Goal: Task Accomplishment & Management: Manage account settings

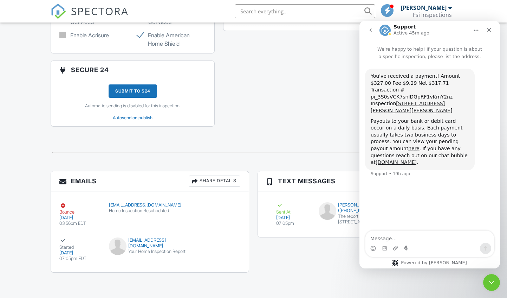
click at [86, 10] on span "SPECTORA" at bounding box center [100, 11] width 58 height 15
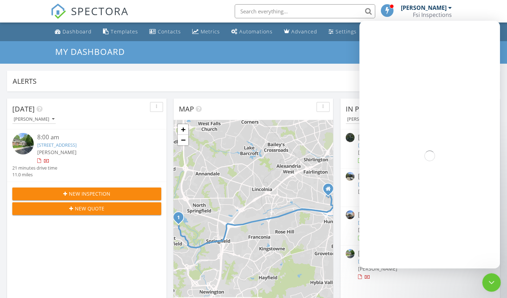
click at [491, 282] on icon "Close Intercom Messenger" at bounding box center [490, 281] width 8 height 8
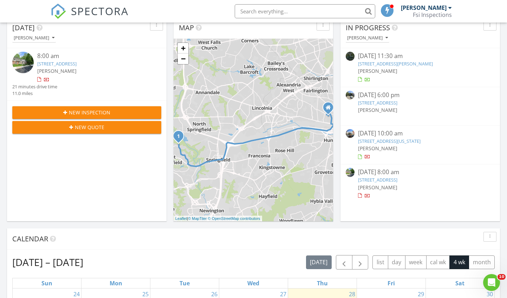
scroll to position [234, 0]
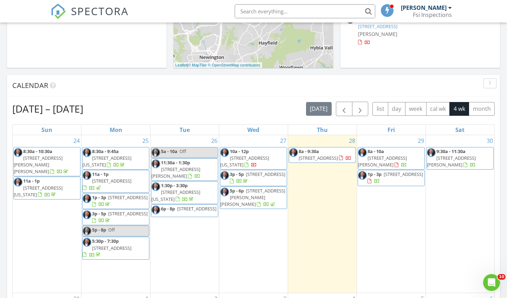
click at [309, 161] on span "5908 Minutemen Rd 293, West Springfield 22152" at bounding box center [318, 158] width 39 height 6
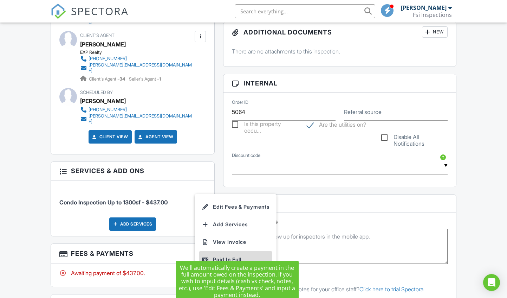
click at [215, 255] on div "Paid In Full" at bounding box center [236, 259] width 68 height 8
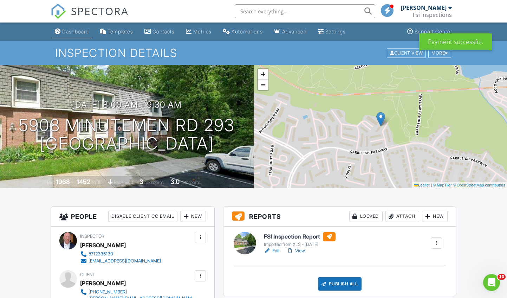
click at [70, 33] on div "Dashboard" at bounding box center [75, 31] width 27 height 6
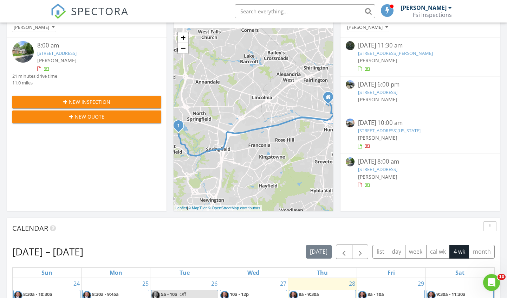
scroll to position [281, 0]
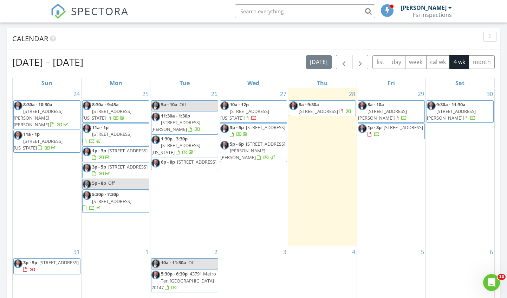
click at [192, 122] on span "6810 Melody Ln, Bethesda 20817" at bounding box center [175, 125] width 49 height 13
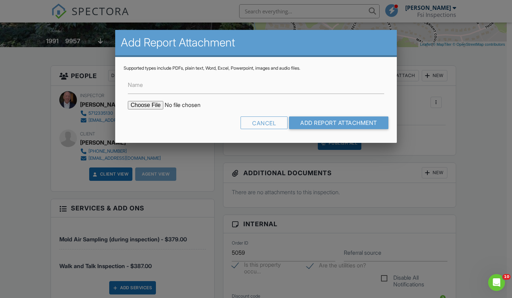
type input "C:\fakepath\651a3985-9b2e-485d-80de-afa865ab1a18.pdf"
click at [317, 125] on input "Add Report Attachment" at bounding box center [338, 122] width 99 height 13
